Goal: Browse casually: Explore the website without a specific task or goal

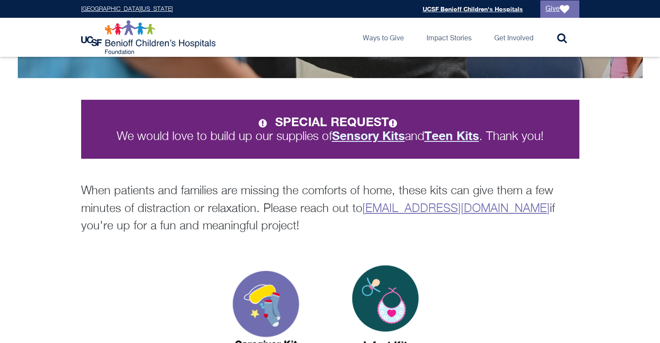
scroll to position [141, 0]
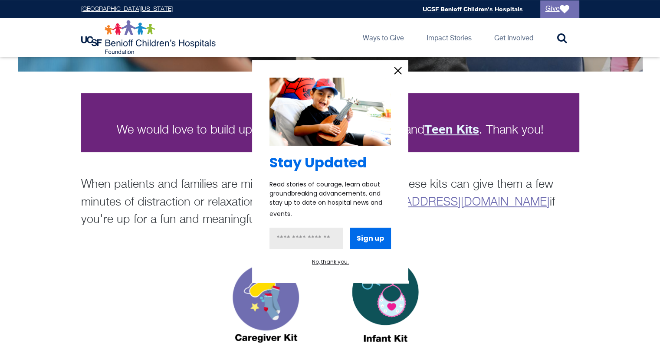
click at [394, 71] on icon "information" at bounding box center [397, 70] width 13 height 13
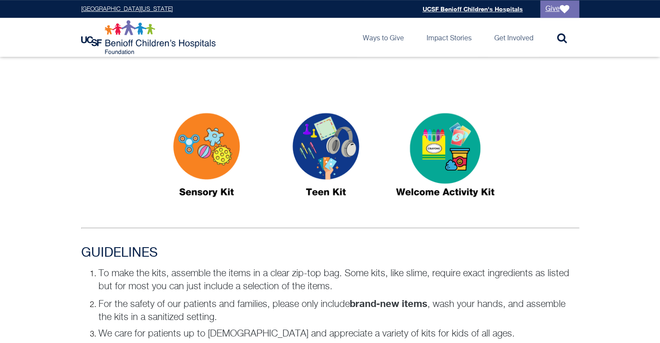
scroll to position [428, 0]
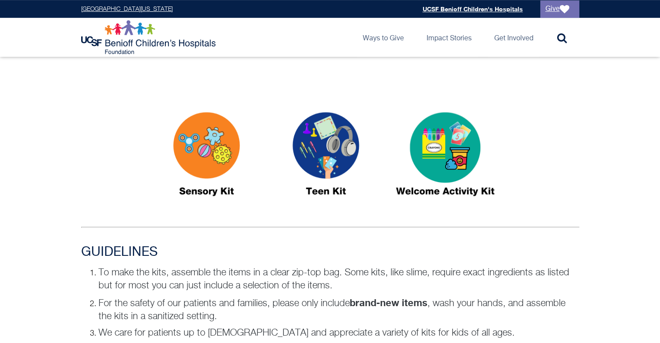
click at [208, 148] on img at bounding box center [206, 157] width 108 height 125
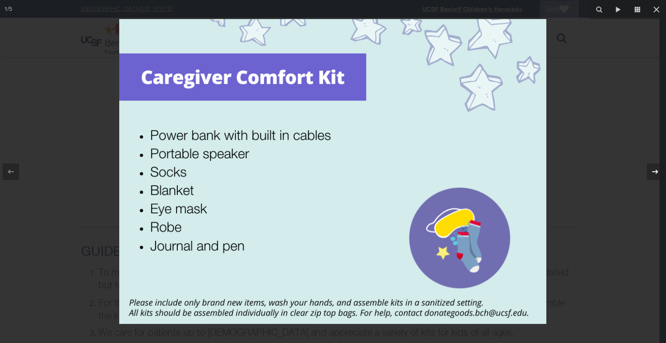
click at [655, 171] on icon at bounding box center [655, 171] width 6 height 4
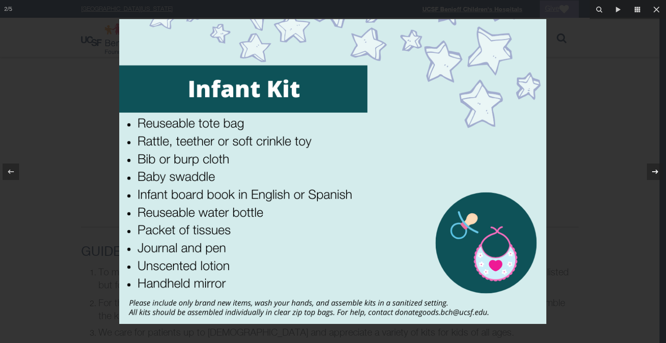
click at [655, 171] on icon at bounding box center [655, 171] width 6 height 4
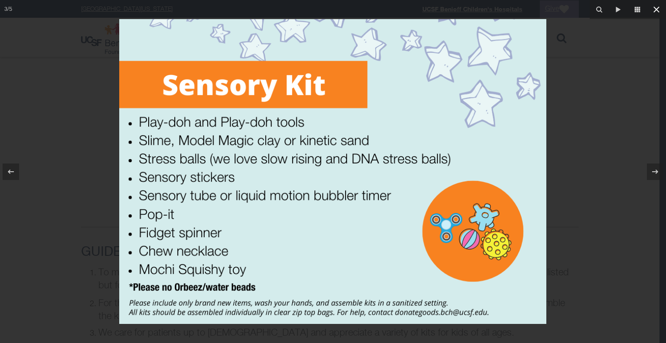
click at [657, 7] on icon at bounding box center [656, 9] width 10 height 10
